Goal: Find specific page/section: Find specific page/section

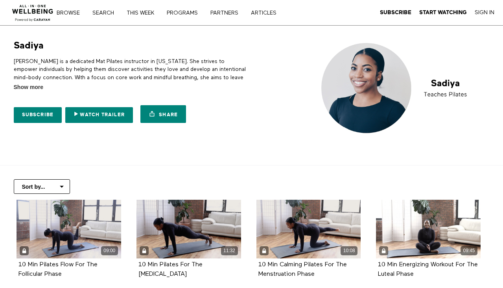
click at [105, 17] on div "Browse Search THIS WEEK PROGRAMS PARTNERS ARTICLES Subscribe Start Watching Sig…" at bounding box center [173, 12] width 346 height 25
click at [101, 11] on link "Search" at bounding box center [106, 13] width 33 height 6
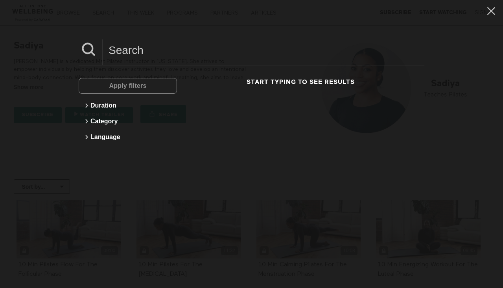
click at [118, 39] on div "Apply filters Duration Category Language Start typing to see results" at bounding box center [251, 144] width 503 height 288
click at [118, 52] on input at bounding box center [264, 50] width 322 height 22
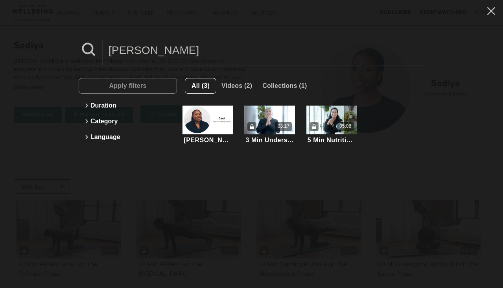
type input "carol"
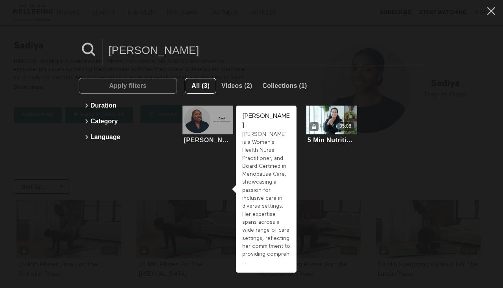
click at [212, 124] on div at bounding box center [208, 119] width 51 height 29
